Goal: Transaction & Acquisition: Purchase product/service

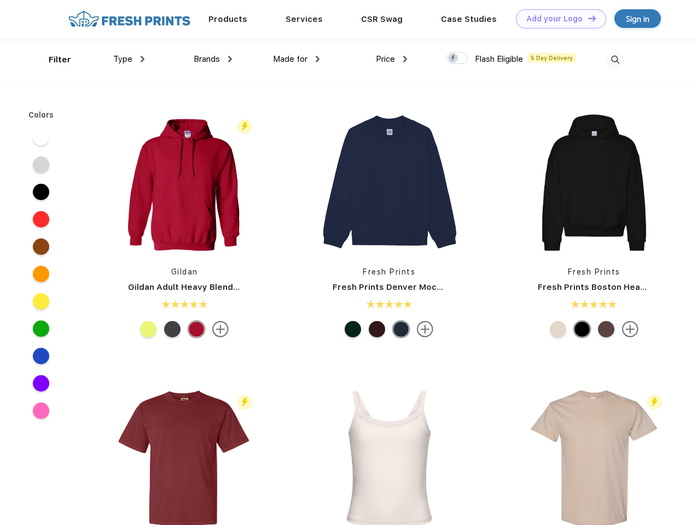
scroll to position [1, 0]
click at [557, 19] on link "Add your Logo Design Tool" at bounding box center [561, 18] width 90 height 19
click at [0, 0] on div "Design Tool" at bounding box center [0, 0] width 0 height 0
click at [587, 18] on link "Add your Logo Design Tool" at bounding box center [561, 18] width 90 height 19
click at [53, 60] on div "Filter" at bounding box center [60, 60] width 22 height 13
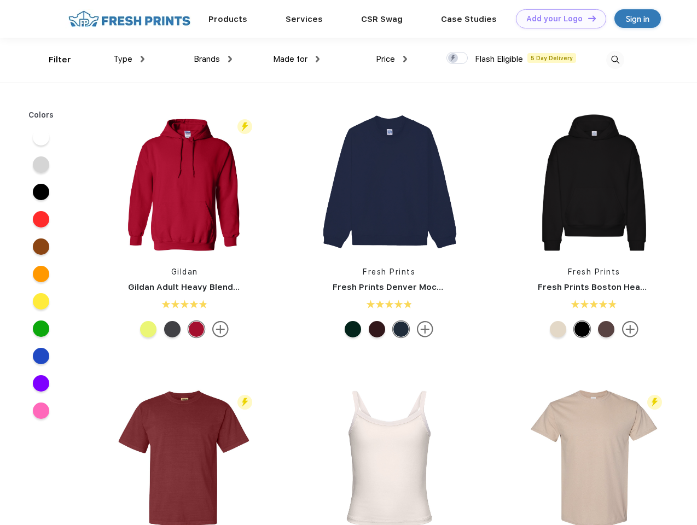
click at [129, 59] on span "Type" at bounding box center [122, 59] width 19 height 10
click at [213, 59] on span "Brands" at bounding box center [207, 59] width 26 height 10
click at [297, 59] on span "Made for" at bounding box center [290, 59] width 34 height 10
click at [392, 59] on span "Price" at bounding box center [385, 59] width 19 height 10
click at [457, 59] on div at bounding box center [456, 58] width 21 height 12
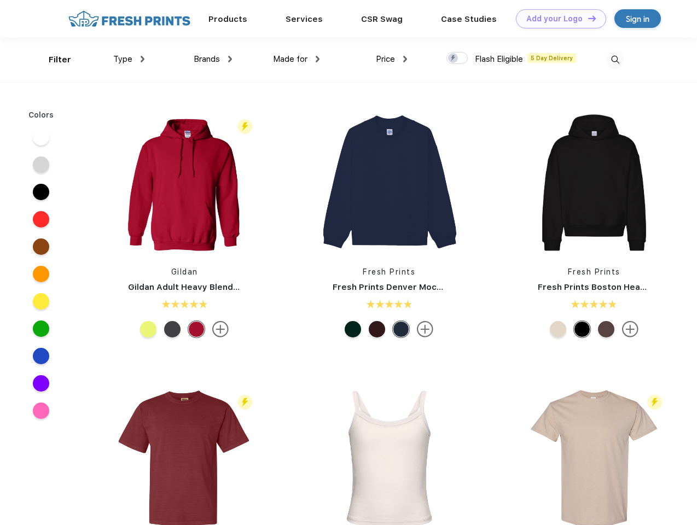
click at [454, 59] on input "checkbox" at bounding box center [449, 54] width 7 height 7
click at [615, 60] on img at bounding box center [615, 60] width 18 height 18
